Goal: Find specific page/section: Find specific page/section

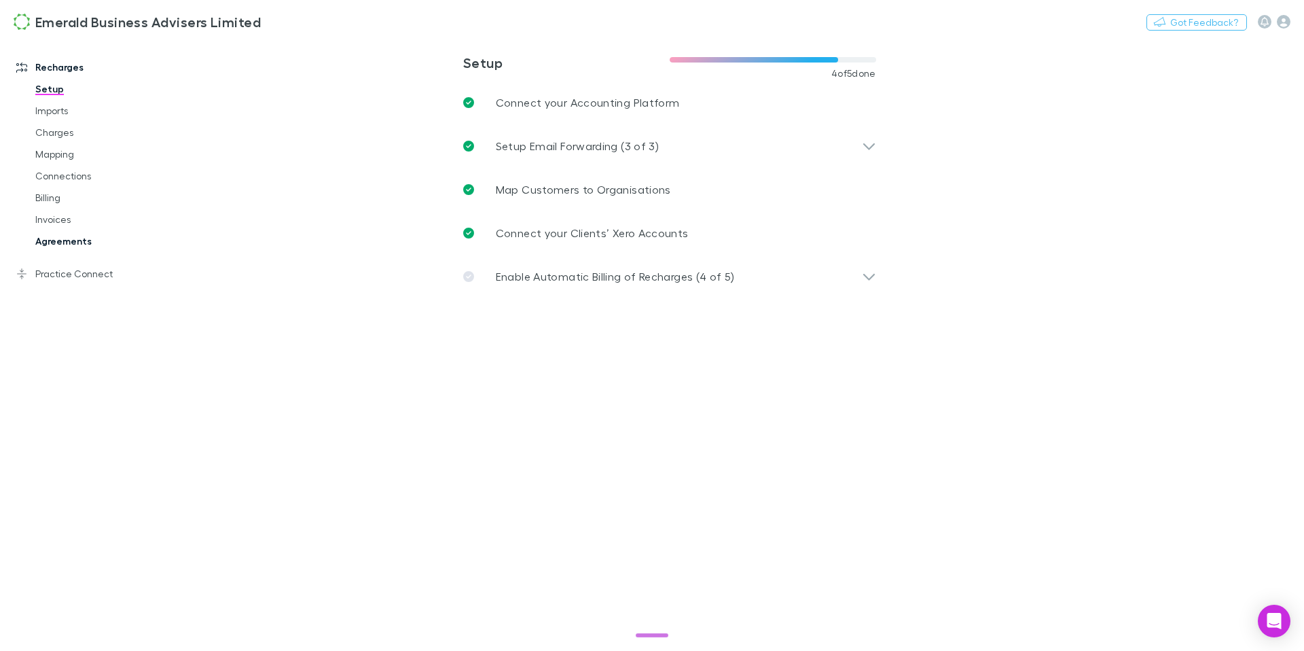
click at [63, 239] on link "Agreements" at bounding box center [97, 241] width 151 height 22
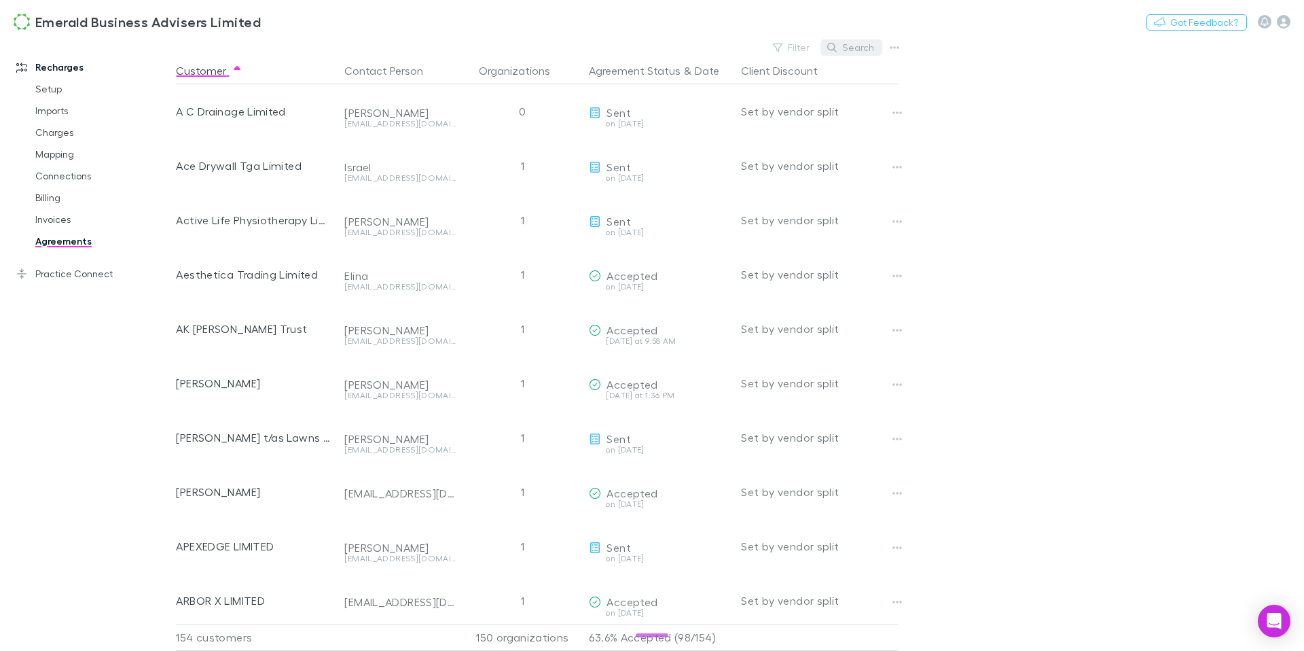
click at [860, 46] on button "Search" at bounding box center [851, 47] width 62 height 16
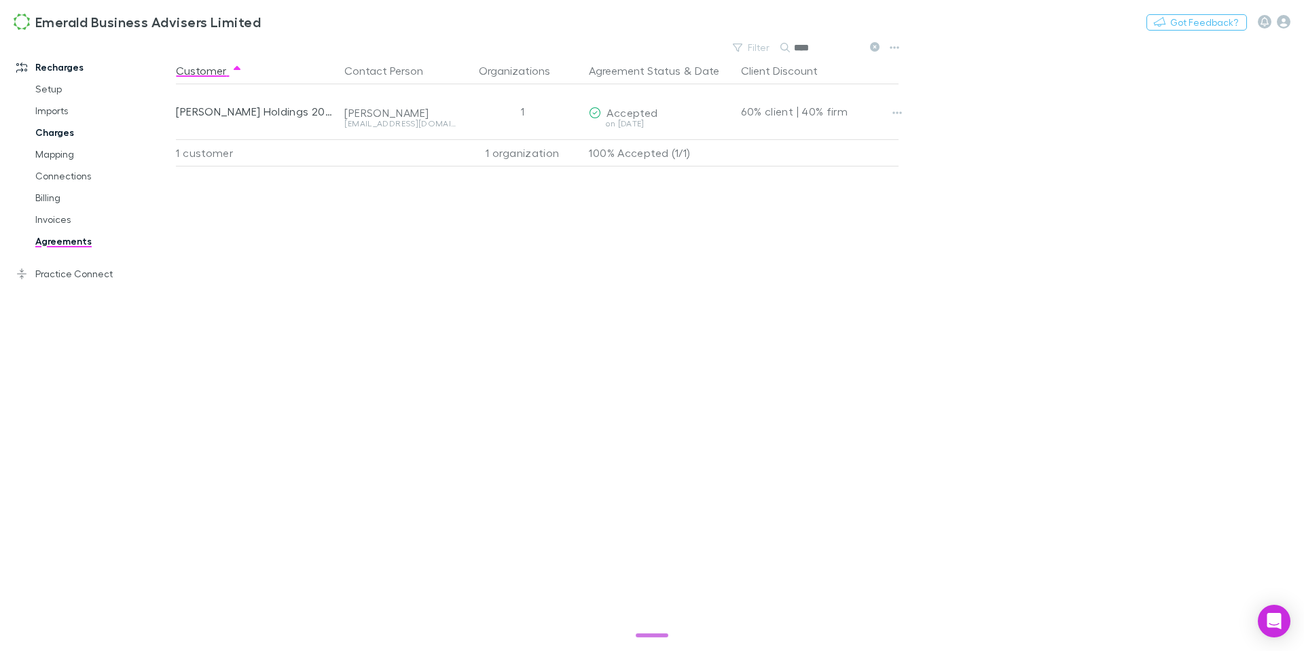
type input "****"
